Goal: Task Accomplishment & Management: Complete application form

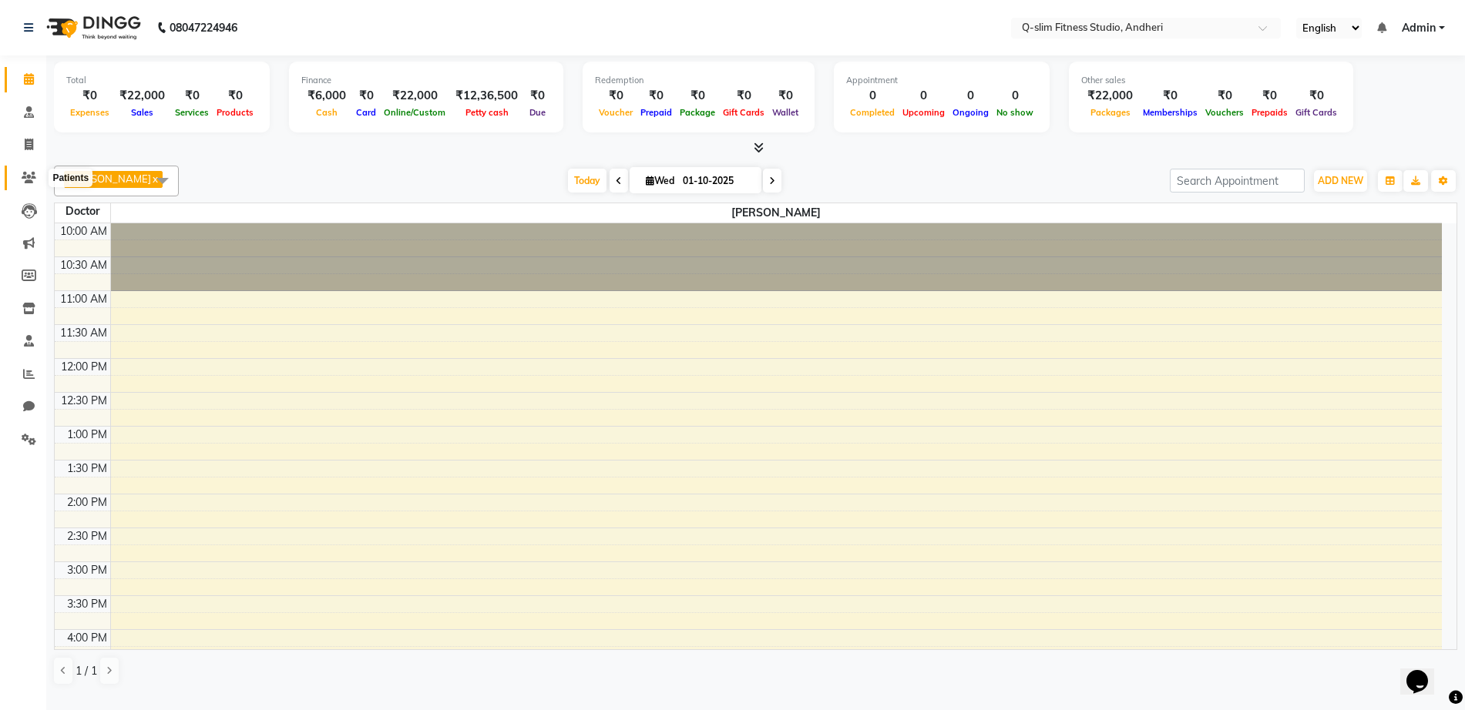
click at [37, 182] on span at bounding box center [28, 178] width 27 height 18
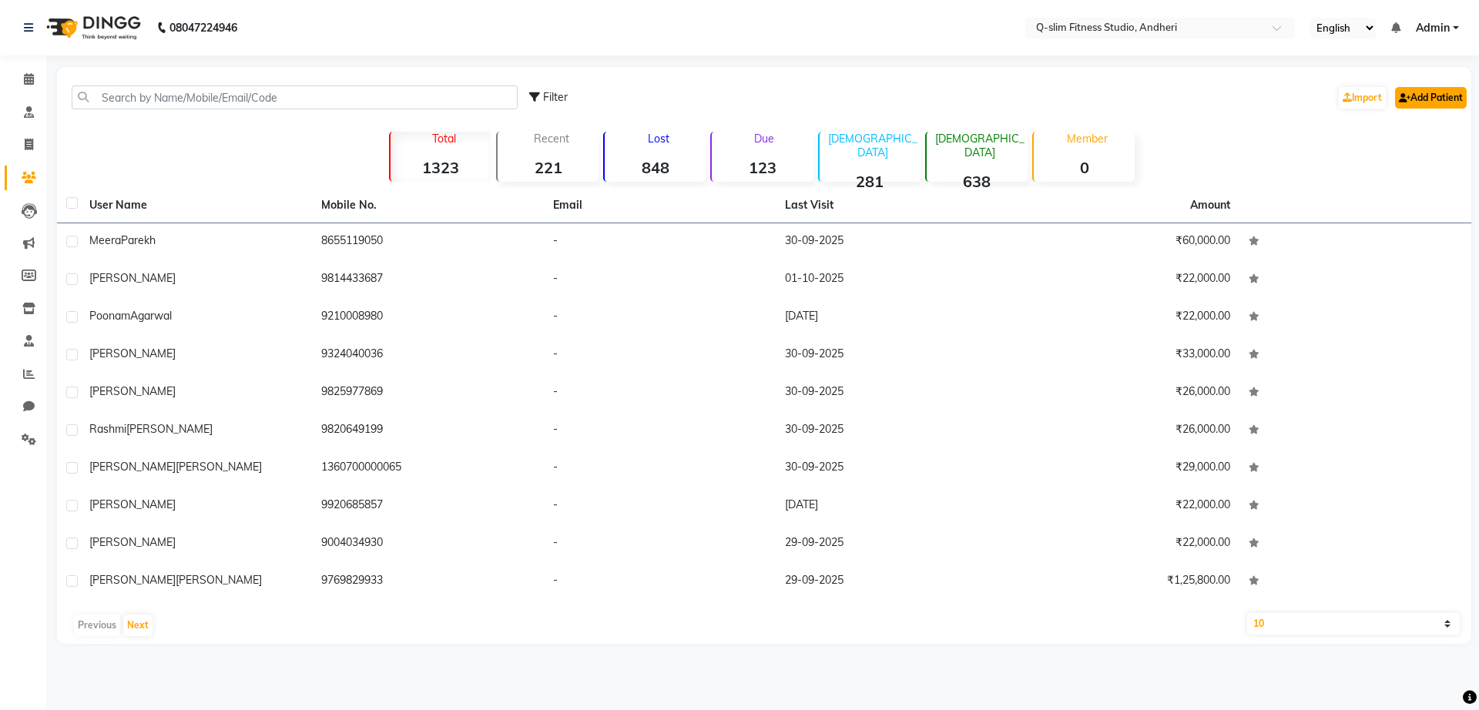
click at [1415, 100] on link "Add Patient" at bounding box center [1431, 98] width 72 height 22
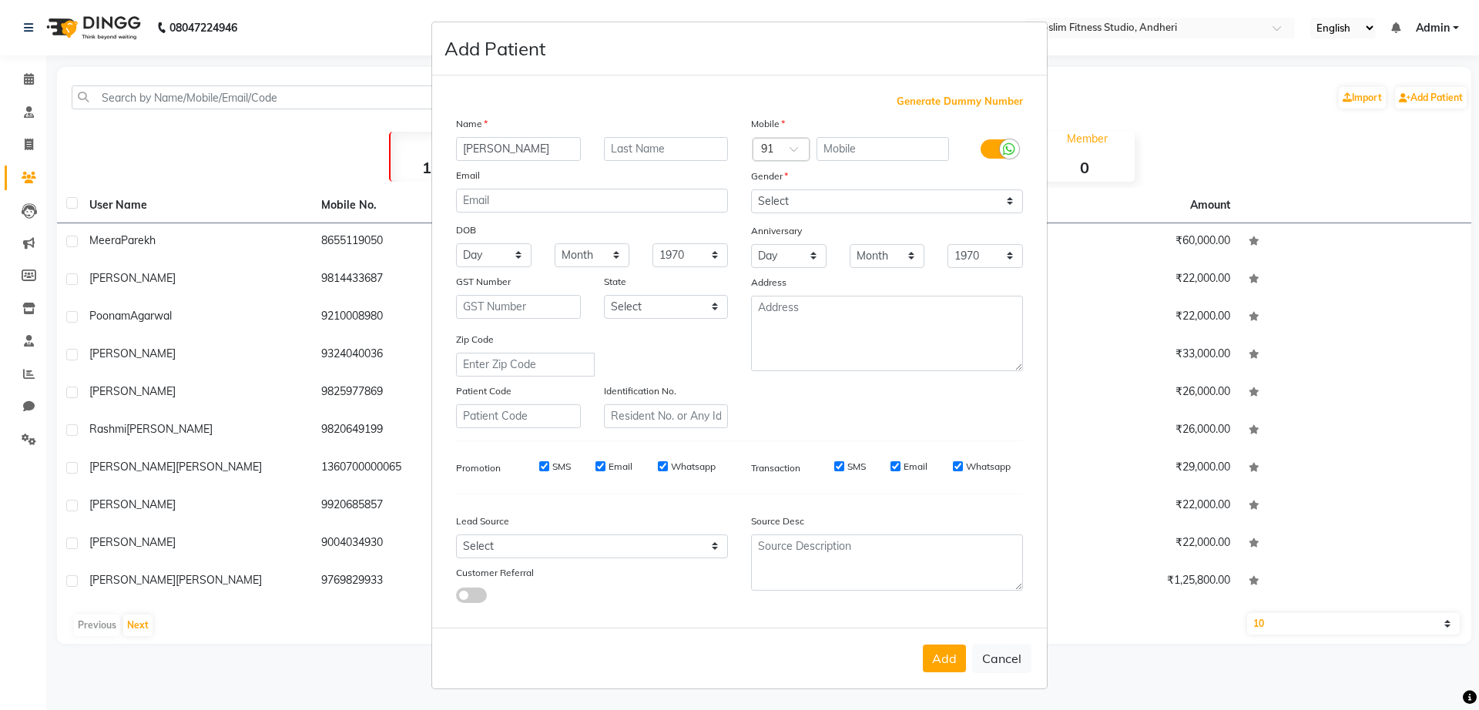
type input "[PERSON_NAME]"
click at [885, 158] on input "text" at bounding box center [883, 149] width 133 height 24
type input "9930876496"
click at [981, 155] on label at bounding box center [998, 148] width 35 height 19
click at [0, 0] on input "checkbox" at bounding box center [0, 0] width 0 height 0
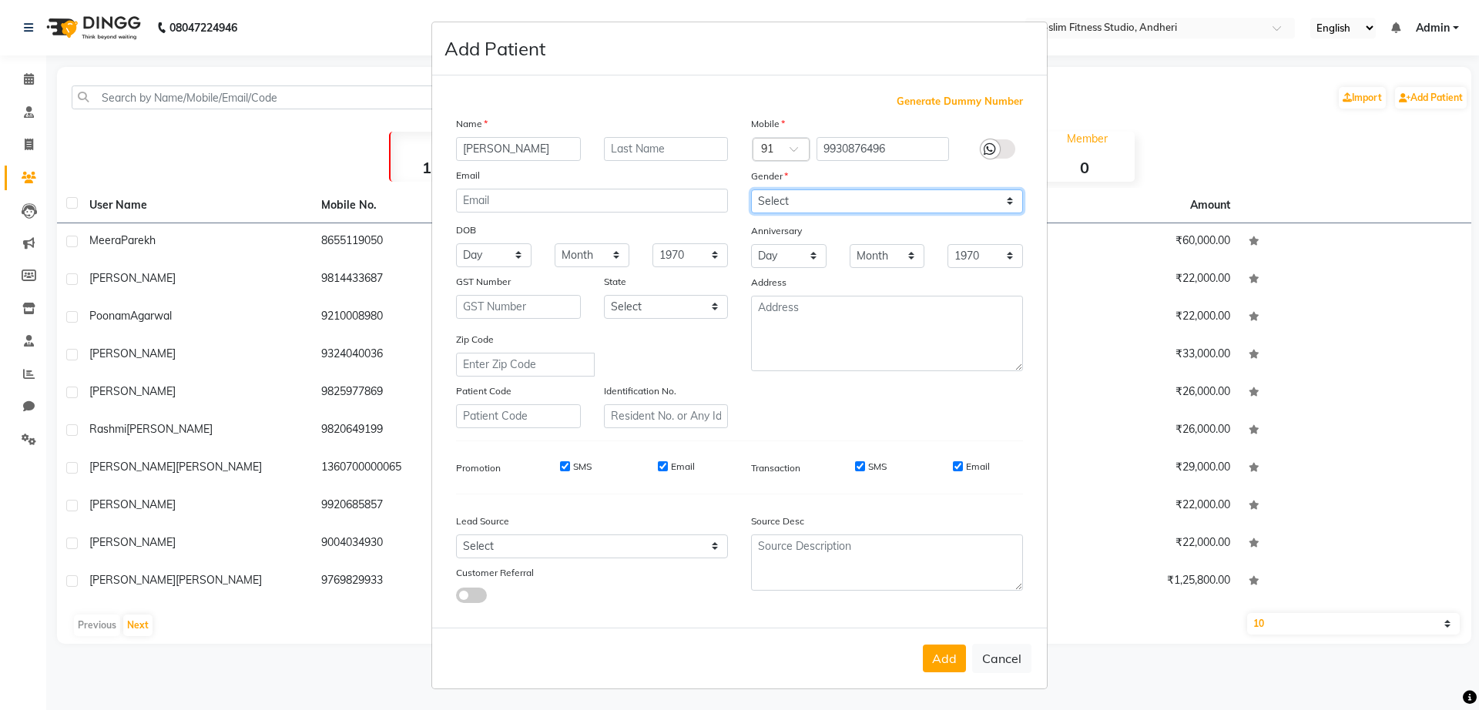
click at [861, 211] on select "Select [DEMOGRAPHIC_DATA] [DEMOGRAPHIC_DATA] Other Prefer Not To Say" at bounding box center [887, 202] width 272 height 24
select select "[DEMOGRAPHIC_DATA]"
click at [751, 190] on select "Select [DEMOGRAPHIC_DATA] [DEMOGRAPHIC_DATA] Other Prefer Not To Say" at bounding box center [887, 202] width 272 height 24
click at [560, 465] on input "SMS" at bounding box center [565, 466] width 10 height 10
checkbox input "false"
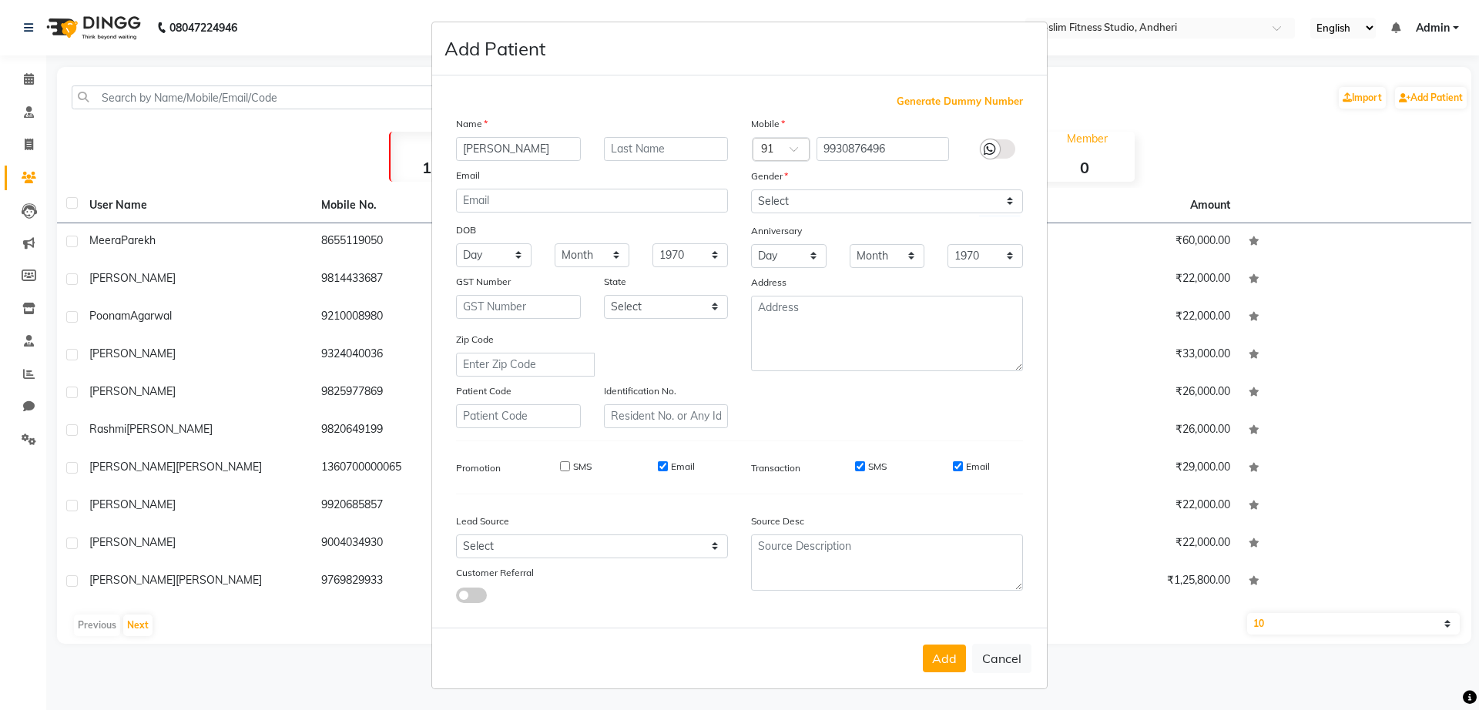
click at [658, 469] on input "Email" at bounding box center [663, 466] width 10 height 10
checkbox input "false"
click at [855, 468] on input "SMS" at bounding box center [860, 466] width 10 height 10
checkbox input "false"
click at [953, 468] on input "Email" at bounding box center [958, 466] width 10 height 10
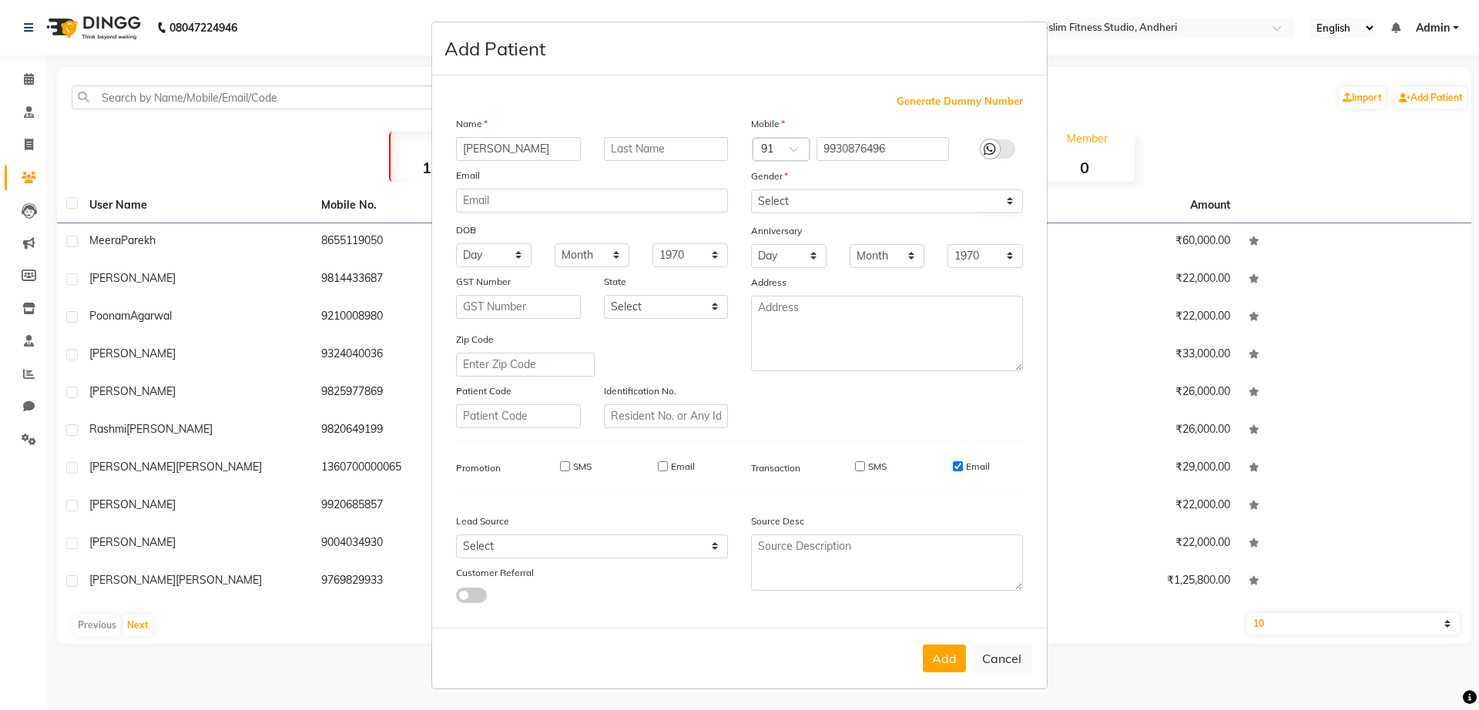
checkbox input "false"
click at [948, 656] on button "Add" at bounding box center [944, 659] width 43 height 28
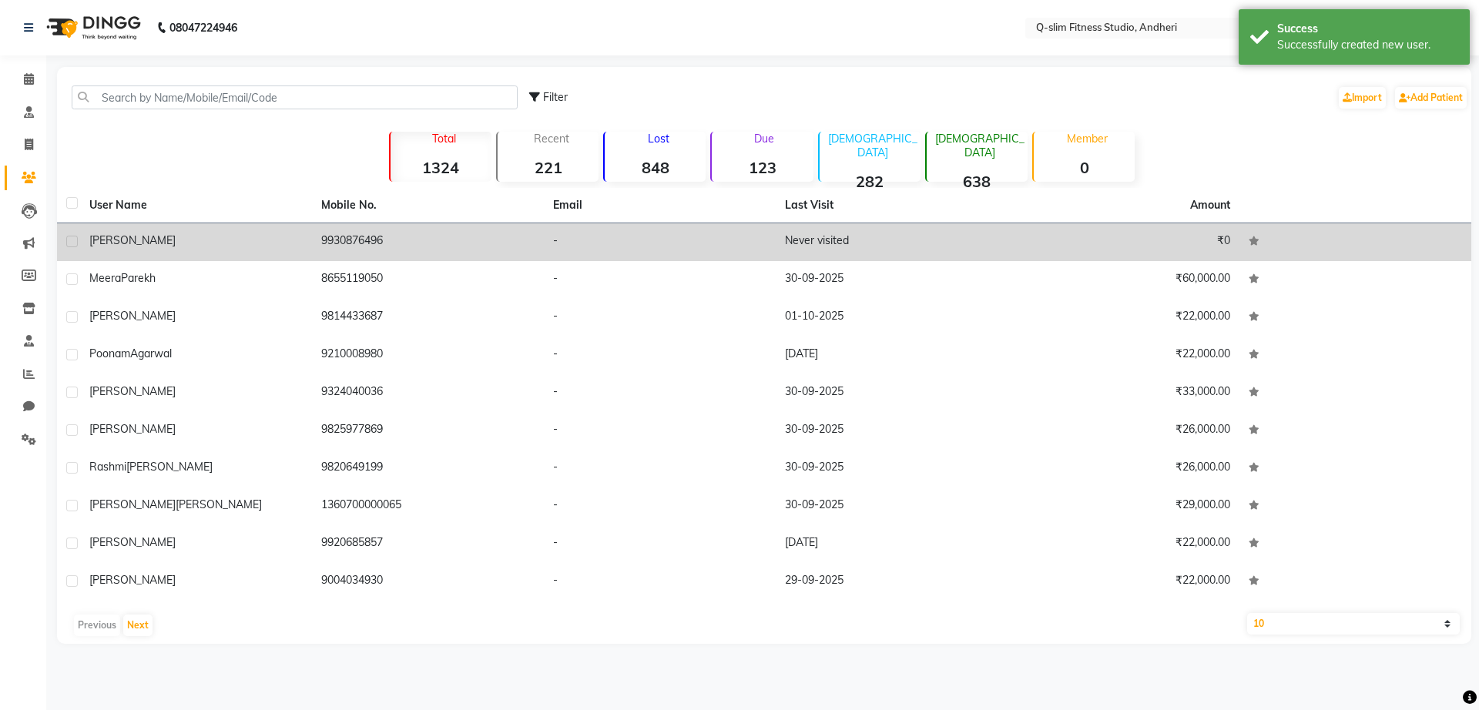
click at [247, 227] on td "[PERSON_NAME]" at bounding box center [196, 242] width 232 height 38
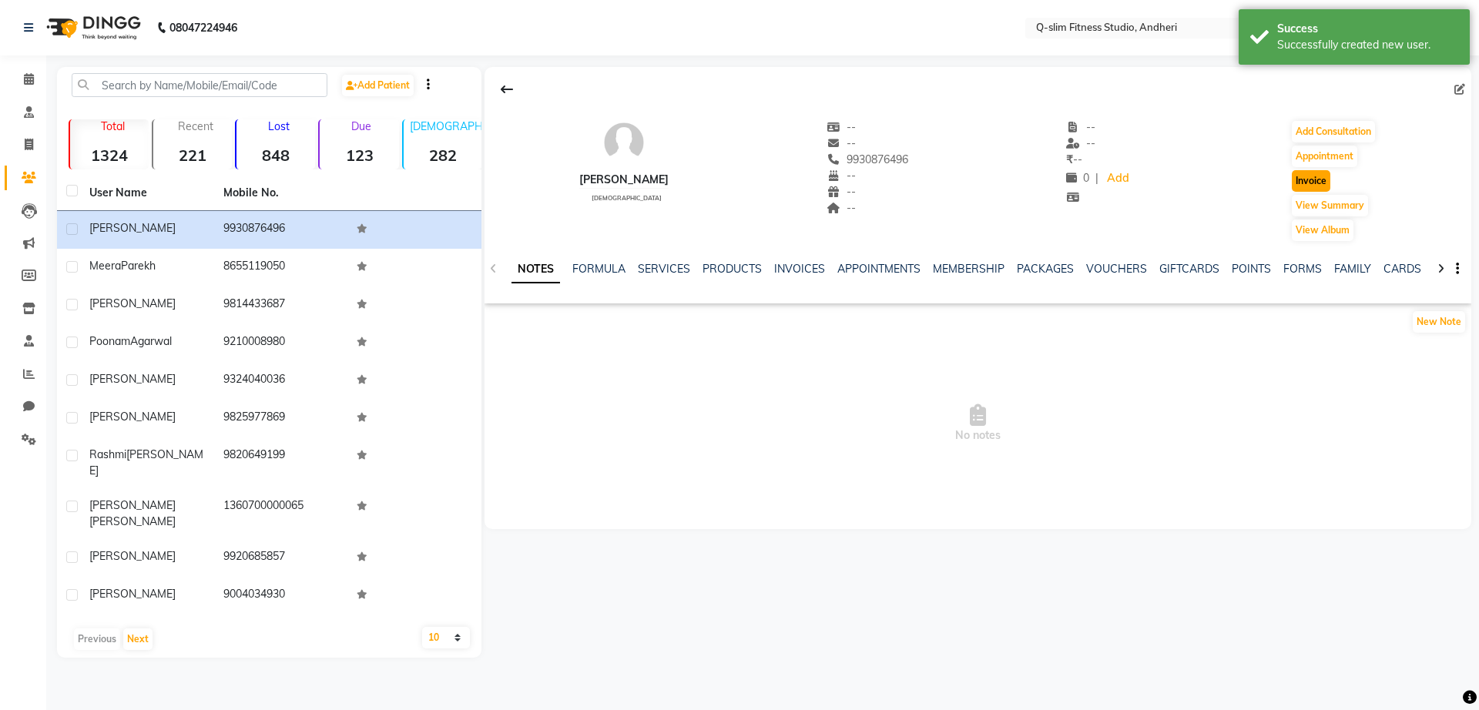
click at [1303, 180] on button "Invoice" at bounding box center [1311, 181] width 39 height 22
select select "8143"
select select "service"
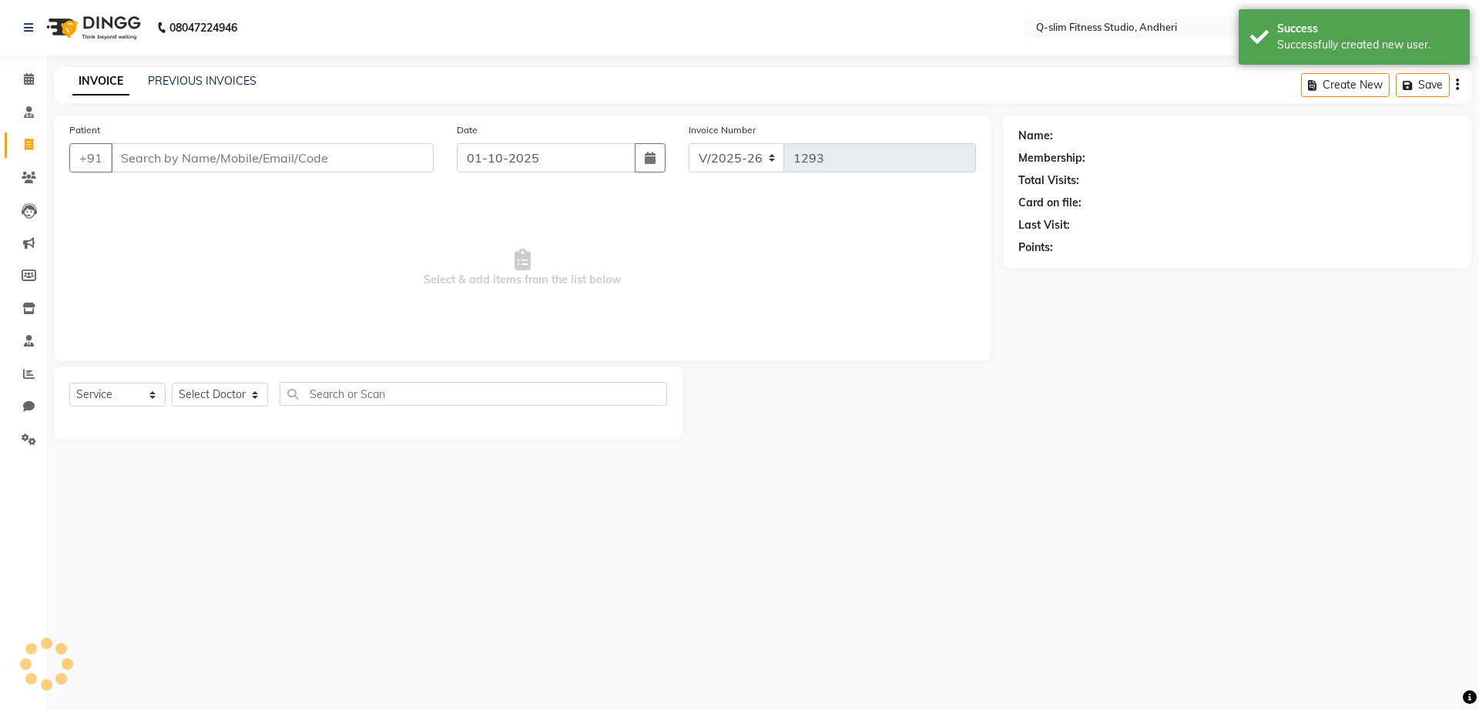
type input "9930876496"
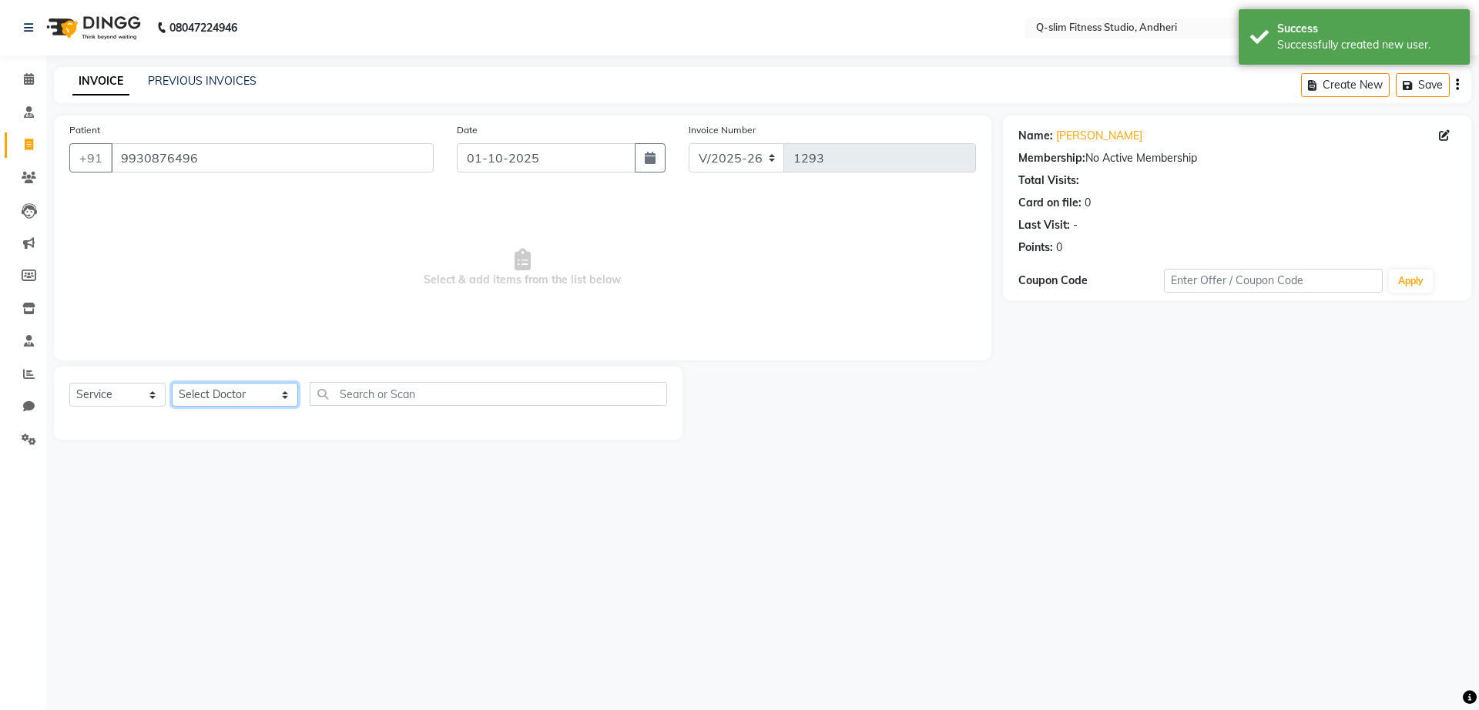
click at [228, 391] on select "Select Doctor Dr [PERSON_NAME] [PERSON_NAME] [PERSON_NAME] / [PERSON_NAME] Sess…" at bounding box center [235, 395] width 126 height 24
select select "76951"
click at [172, 383] on select "Select Doctor Dr [PERSON_NAME] [PERSON_NAME] [PERSON_NAME] / [PERSON_NAME] Sess…" at bounding box center [235, 395] width 126 height 24
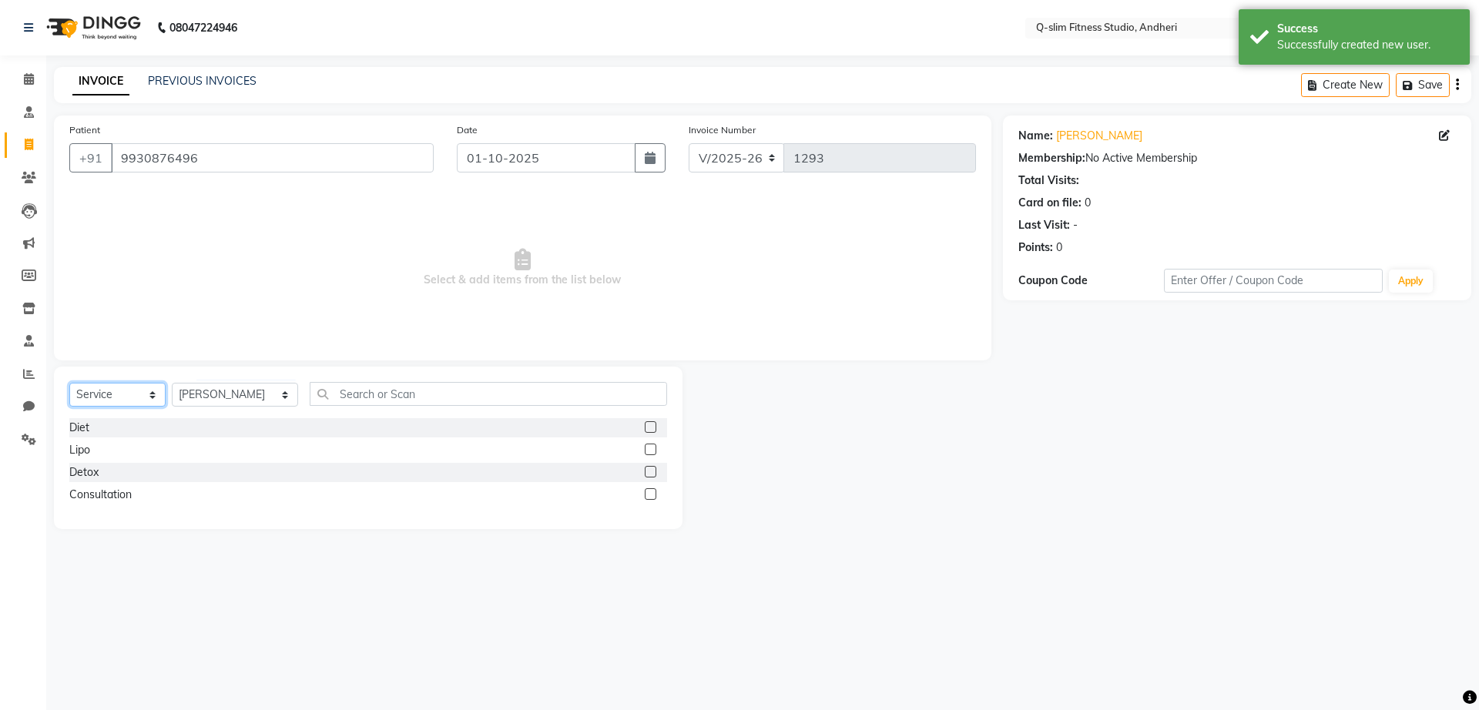
click at [126, 394] on select "Select Service Product Membership Package Voucher Prepaid Gift Card" at bounding box center [117, 395] width 96 height 24
select select "package"
click at [69, 383] on select "Select Service Product Membership Package Voucher Prepaid Gift Card" at bounding box center [117, 395] width 96 height 24
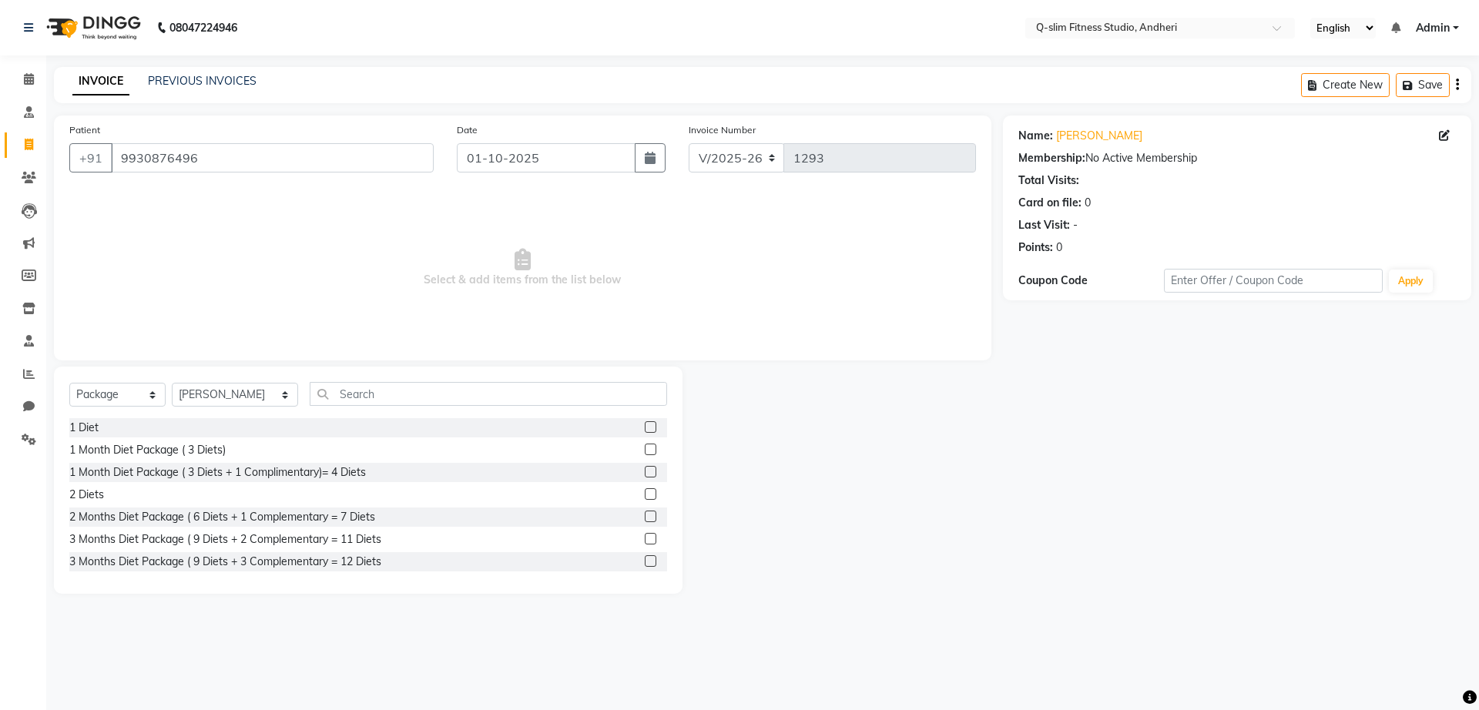
click at [645, 560] on label at bounding box center [651, 561] width 12 height 12
click at [645, 560] on input "checkbox" at bounding box center [650, 562] width 10 height 10
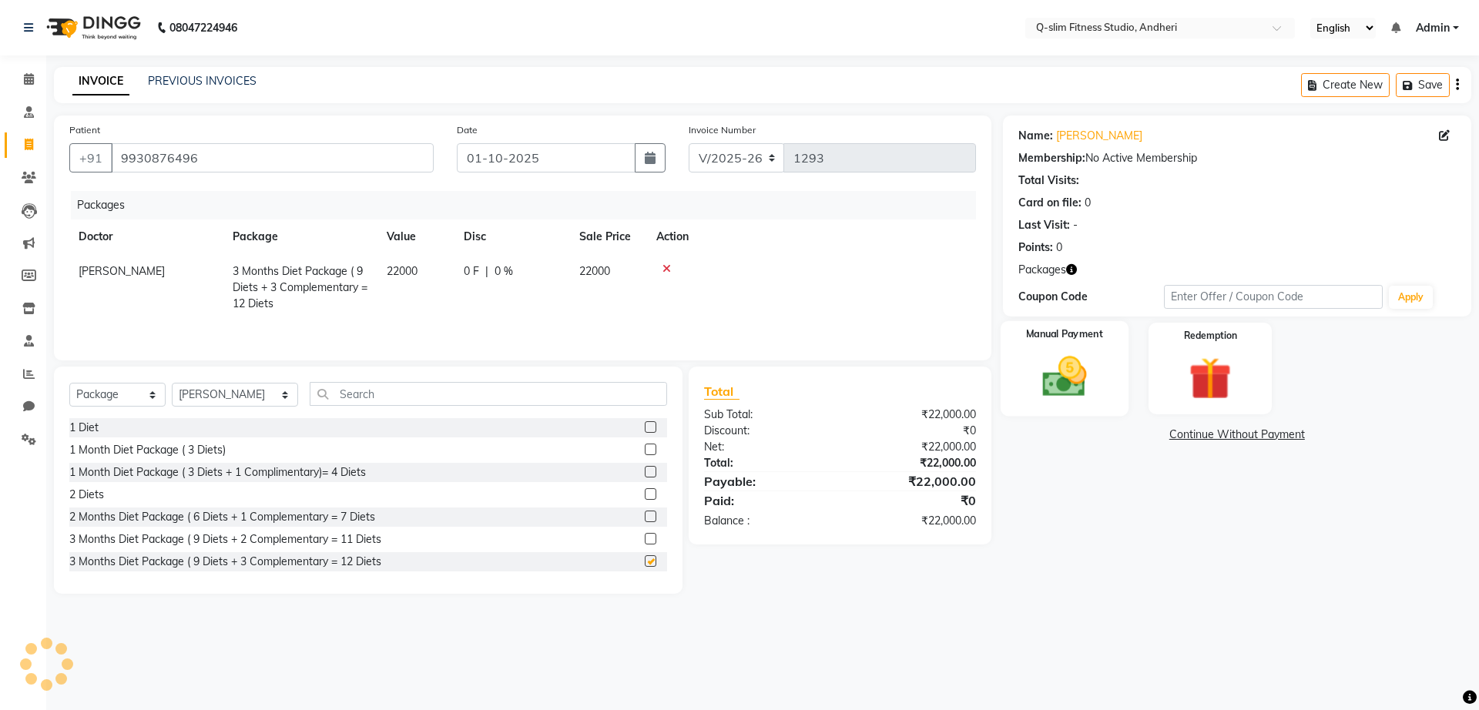
checkbox input "false"
click at [1102, 389] on div "Manual Payment" at bounding box center [1064, 368] width 128 height 95
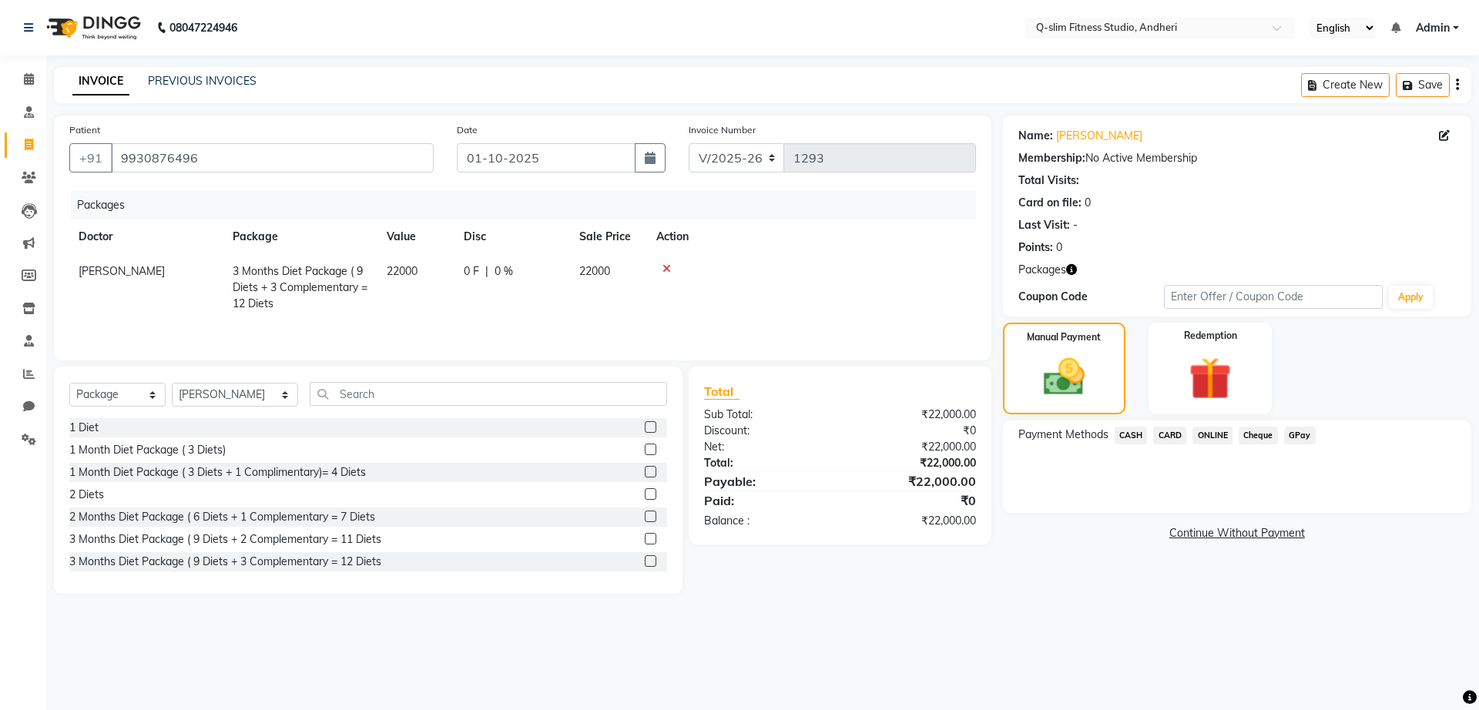
click at [1173, 435] on span "CARD" at bounding box center [1169, 436] width 33 height 18
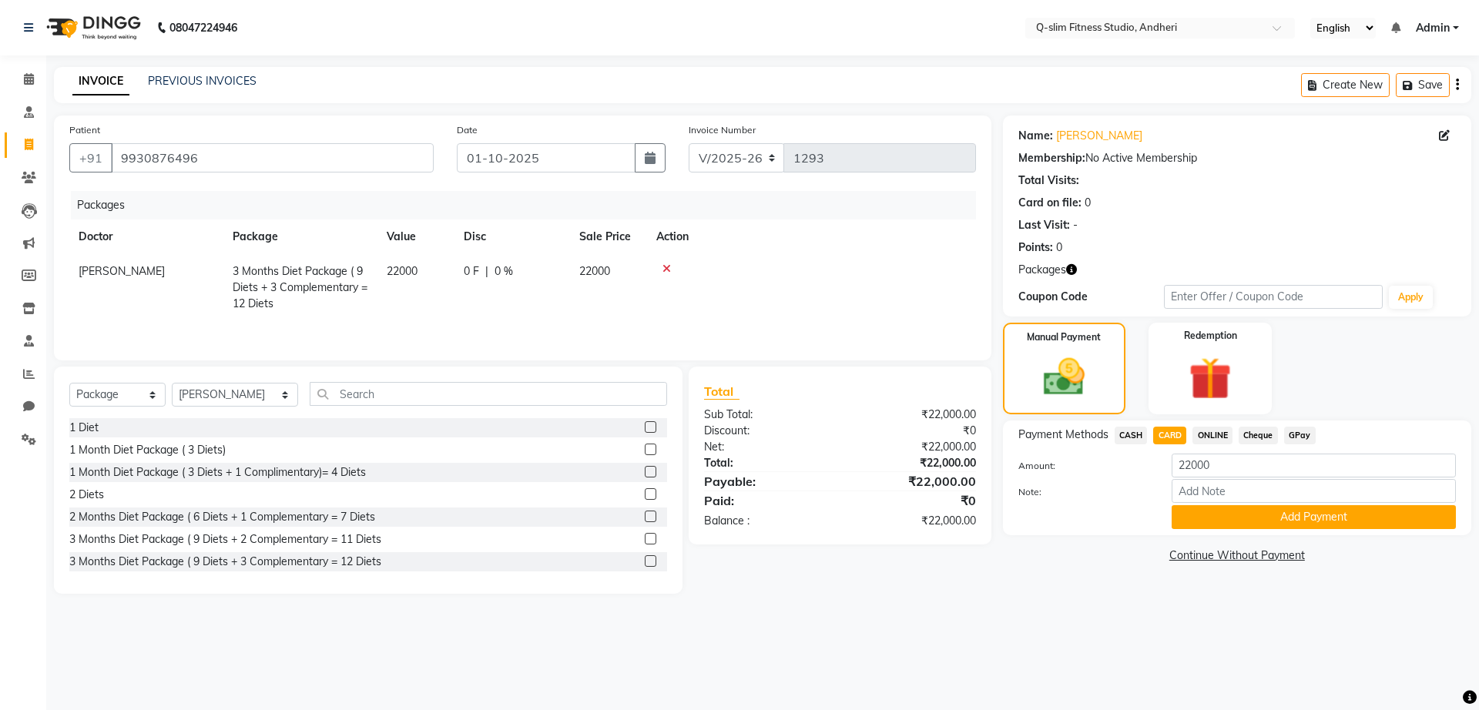
click at [1273, 438] on span "Cheque" at bounding box center [1258, 436] width 39 height 18
click at [1217, 435] on span "ONLINE" at bounding box center [1213, 436] width 40 height 18
click at [1220, 464] on input "22000" at bounding box center [1314, 466] width 284 height 24
type input "2"
type input "11000"
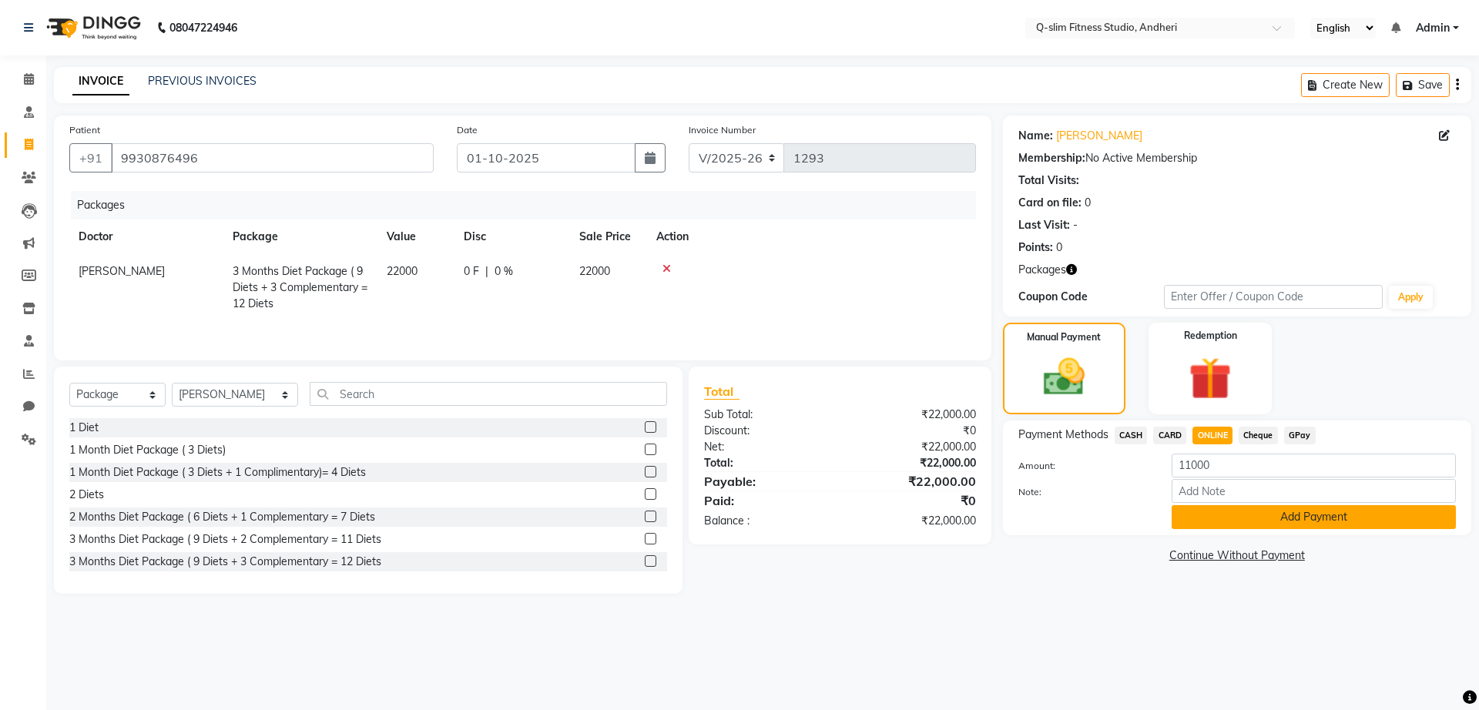
click at [1213, 515] on button "Add Payment" at bounding box center [1314, 517] width 284 height 24
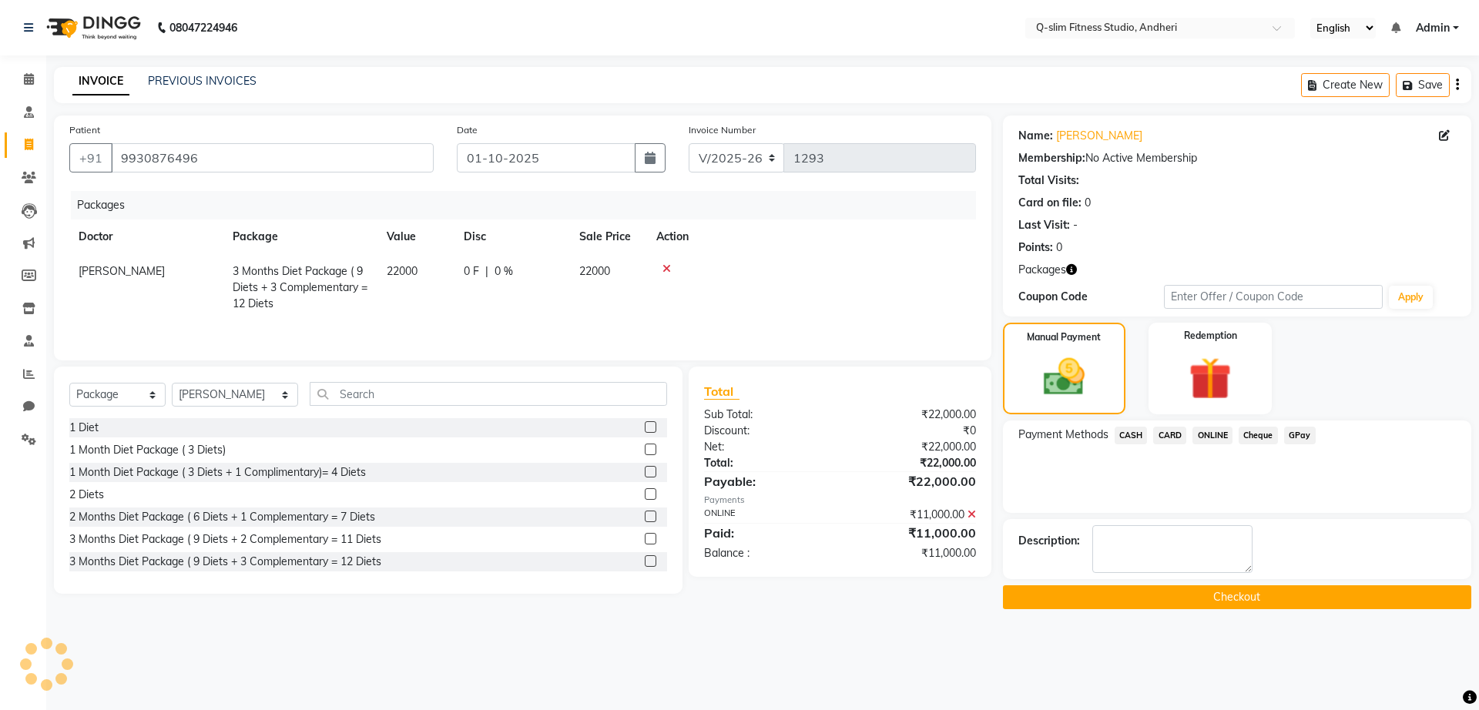
click at [1124, 588] on button "Checkout" at bounding box center [1237, 598] width 468 height 24
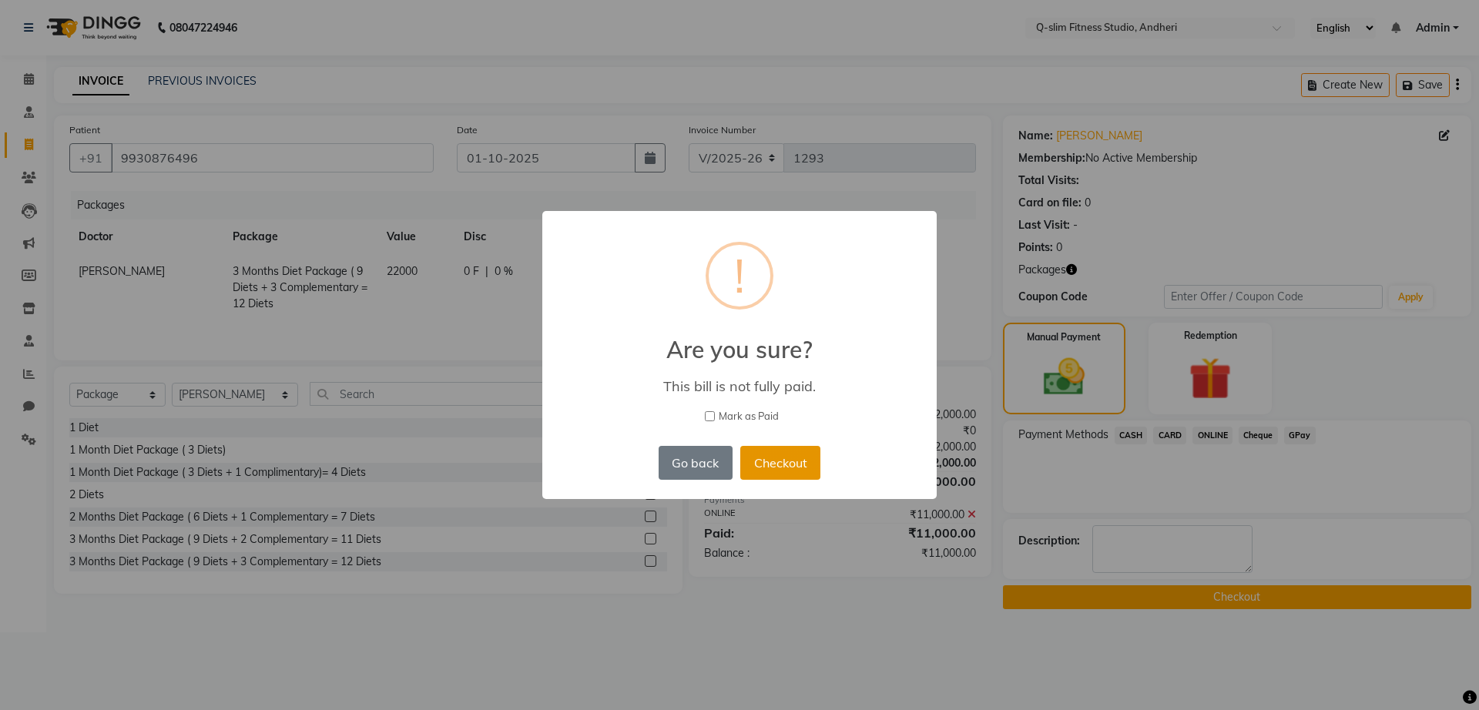
click at [762, 475] on button "Checkout" at bounding box center [780, 463] width 80 height 34
